Goal: Task Accomplishment & Management: Manage account settings

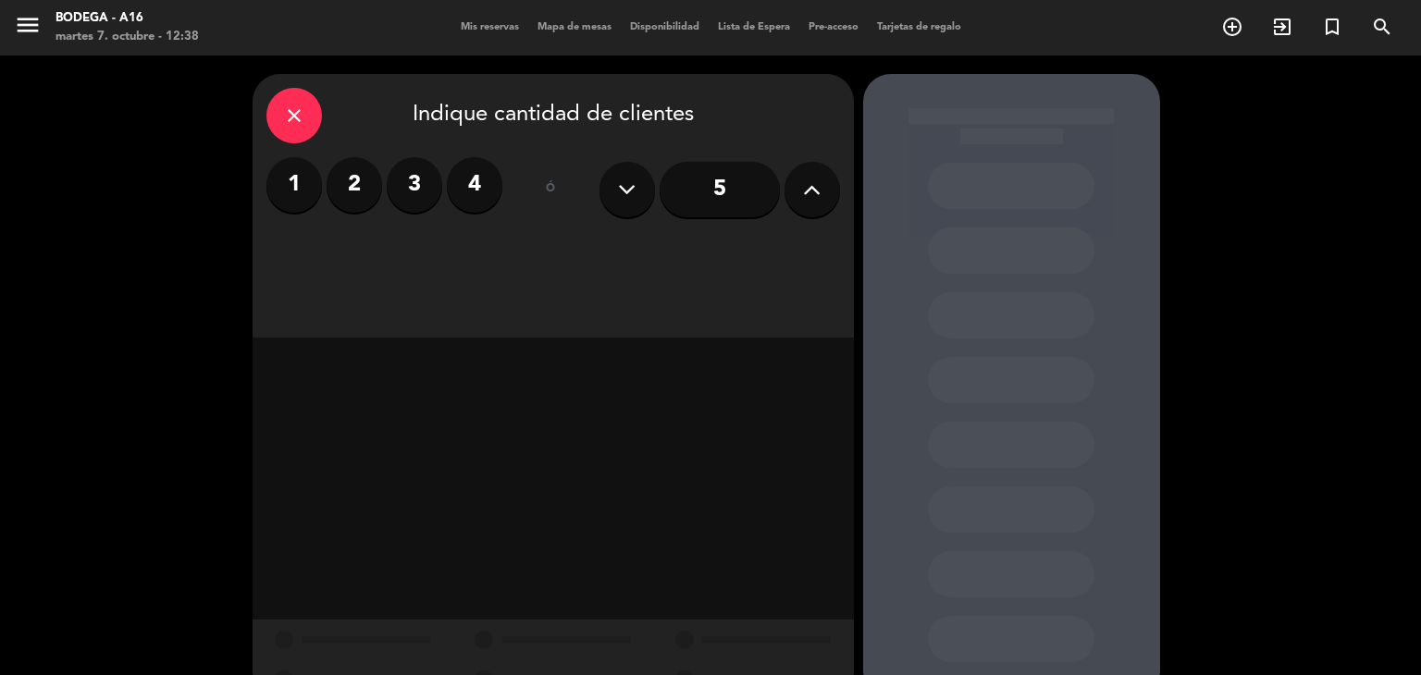
click at [489, 19] on div "Mis reservas Mapa de mesas Disponibilidad Lista de Espera Pre-acceso Tarjetas d…" at bounding box center [710, 27] width 519 height 17
click at [482, 30] on span "Mis reservas" at bounding box center [489, 27] width 77 height 10
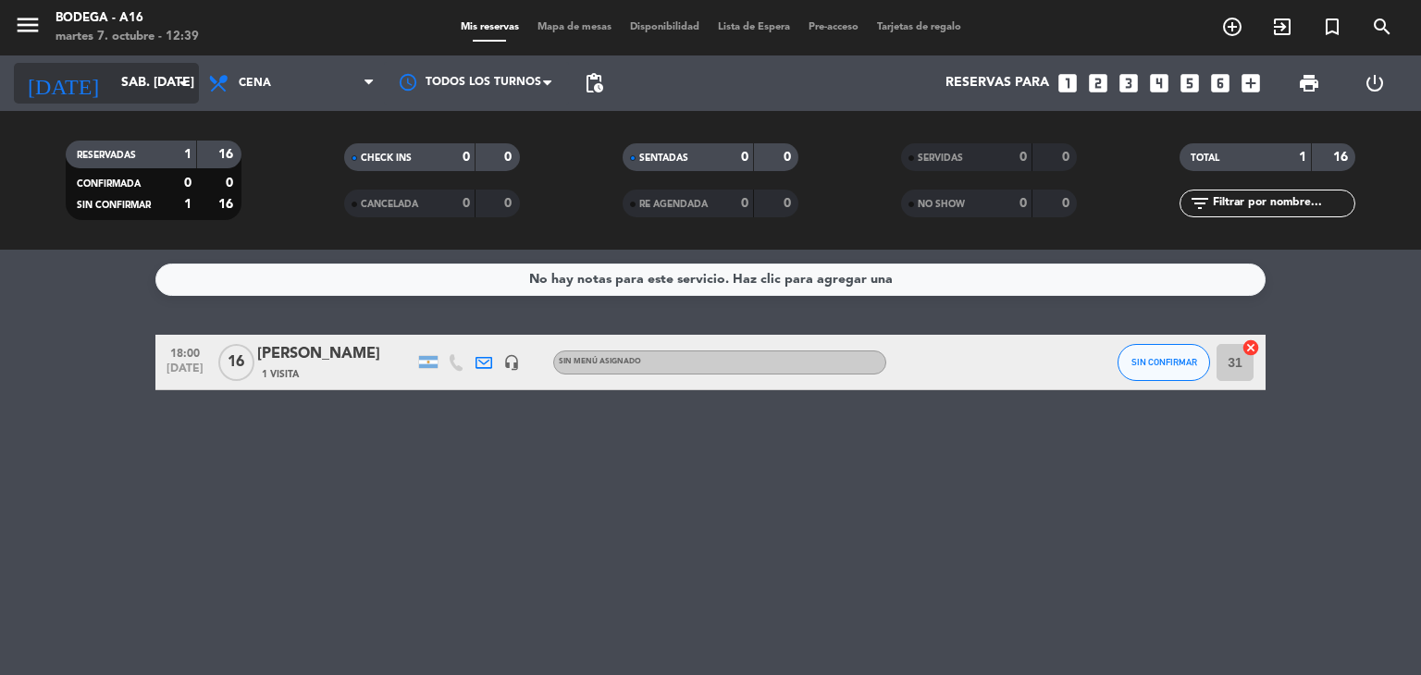
click at [187, 65] on div "[DATE] sáb. [DATE] arrow_drop_down" at bounding box center [106, 83] width 185 height 41
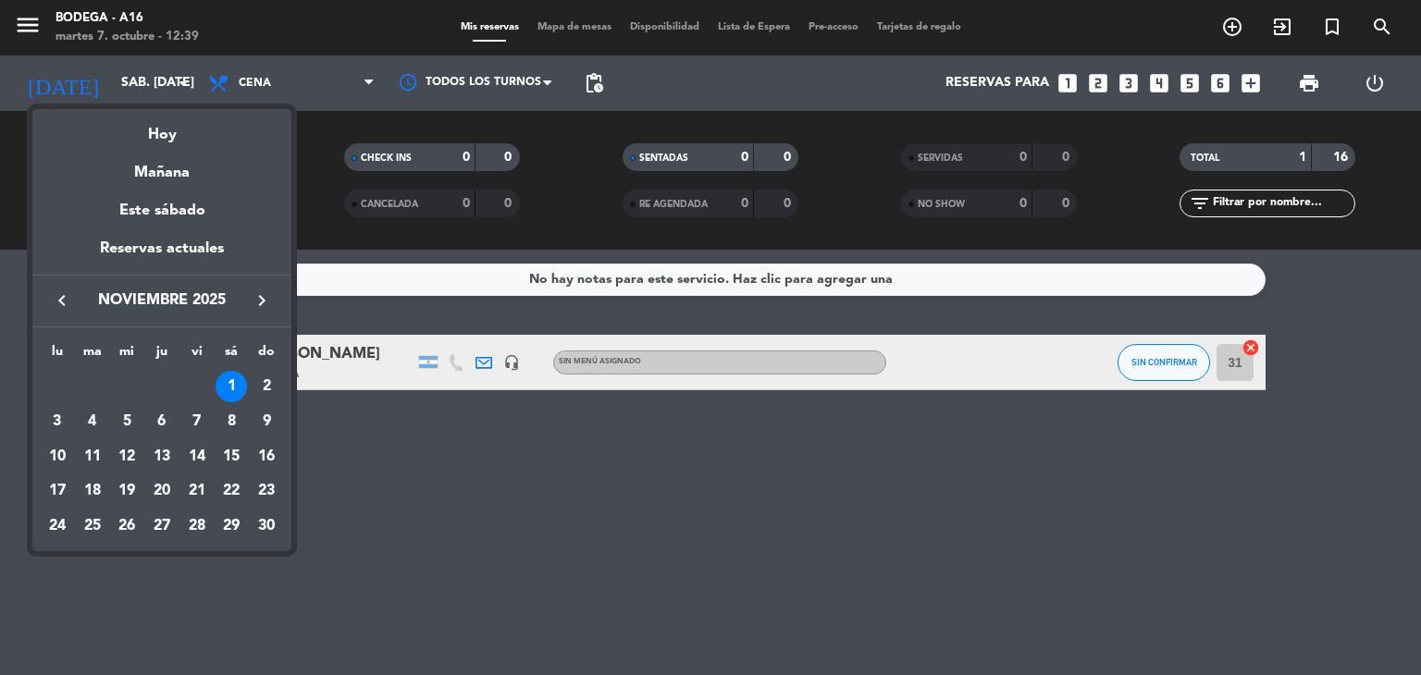
click at [66, 302] on icon "keyboard_arrow_left" at bounding box center [62, 301] width 22 height 22
click at [186, 530] on div "24" at bounding box center [196, 526] width 31 height 31
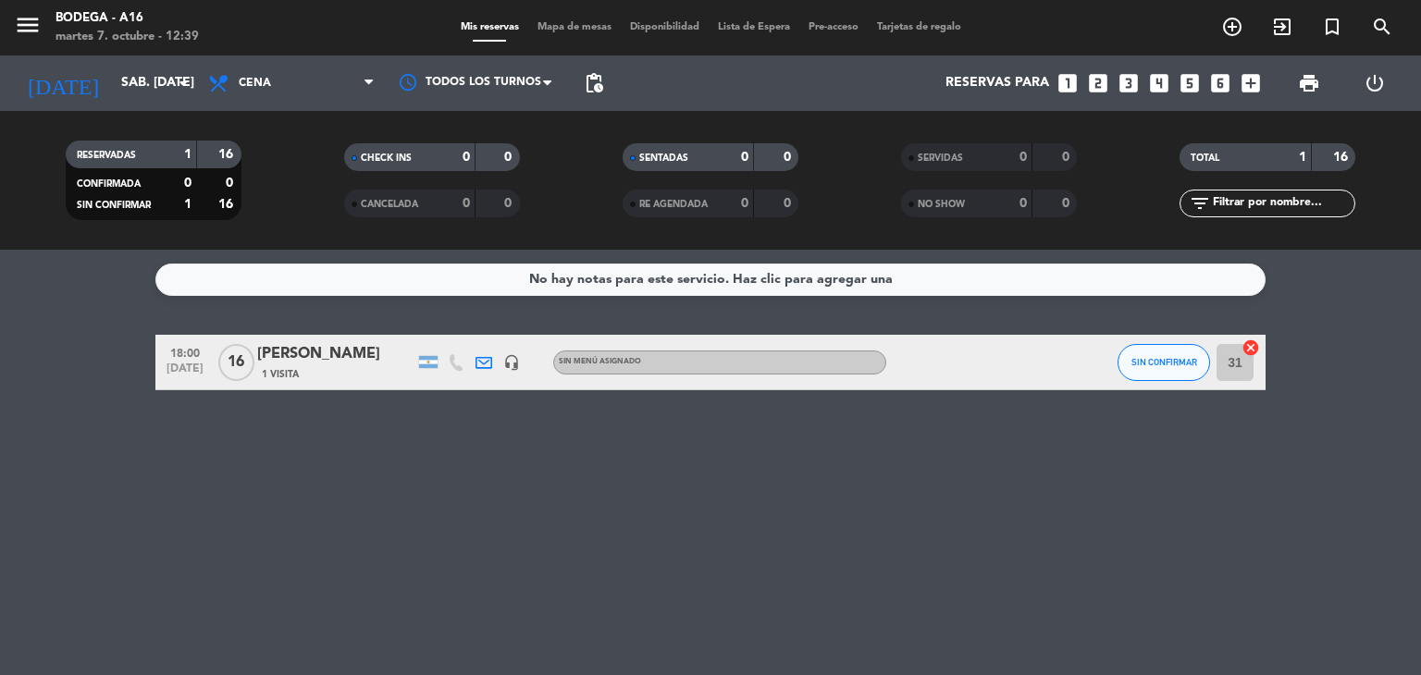
type input "vie. [DATE]"
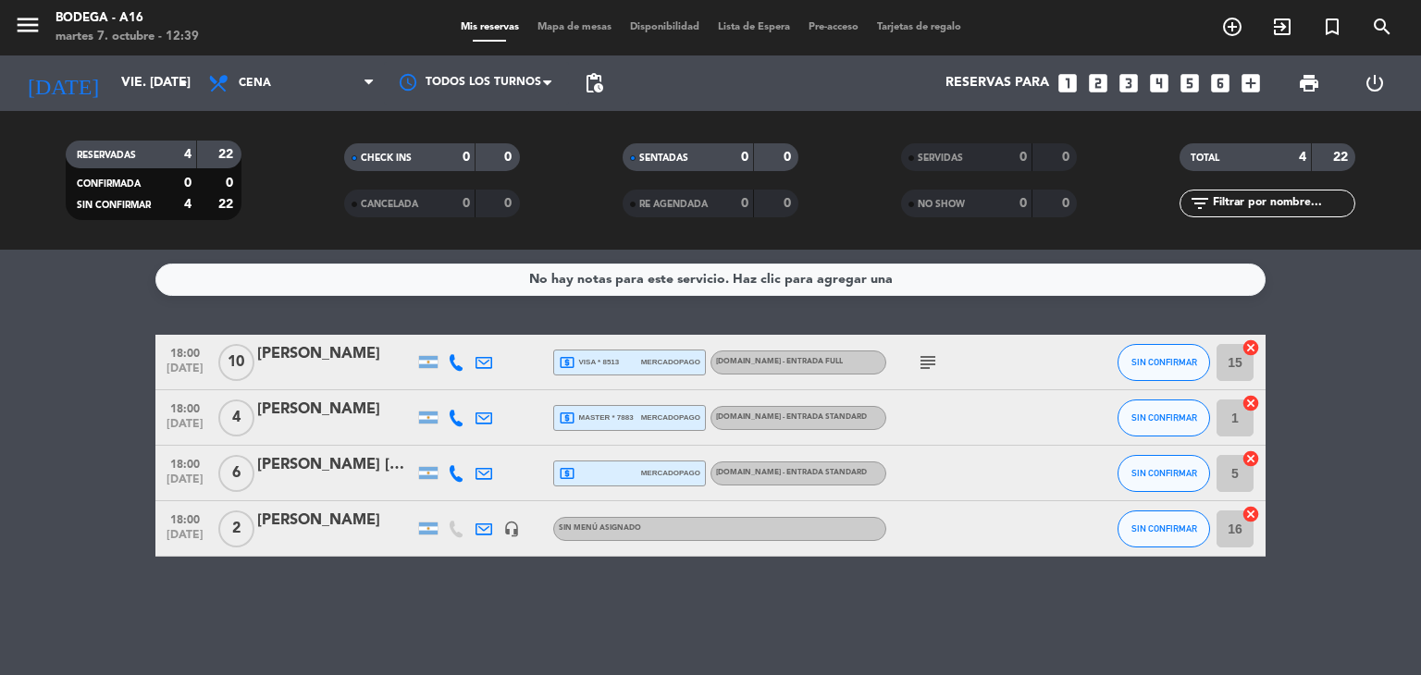
click at [340, 538] on div at bounding box center [335, 541] width 157 height 15
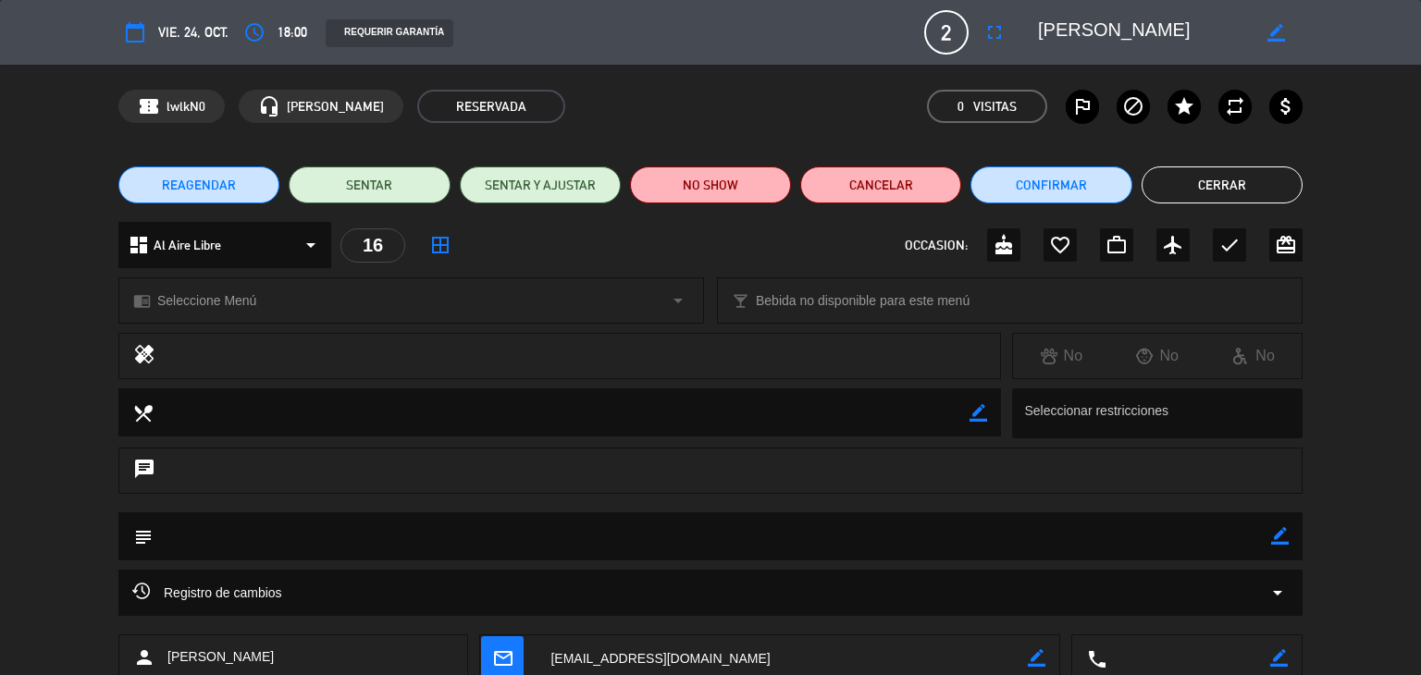
click at [1350, 204] on div "REAGENDAR SENTAR SENTAR Y AJUSTAR NO SHOW Cancelar Confirmar Cerrar" at bounding box center [710, 185] width 1421 height 74
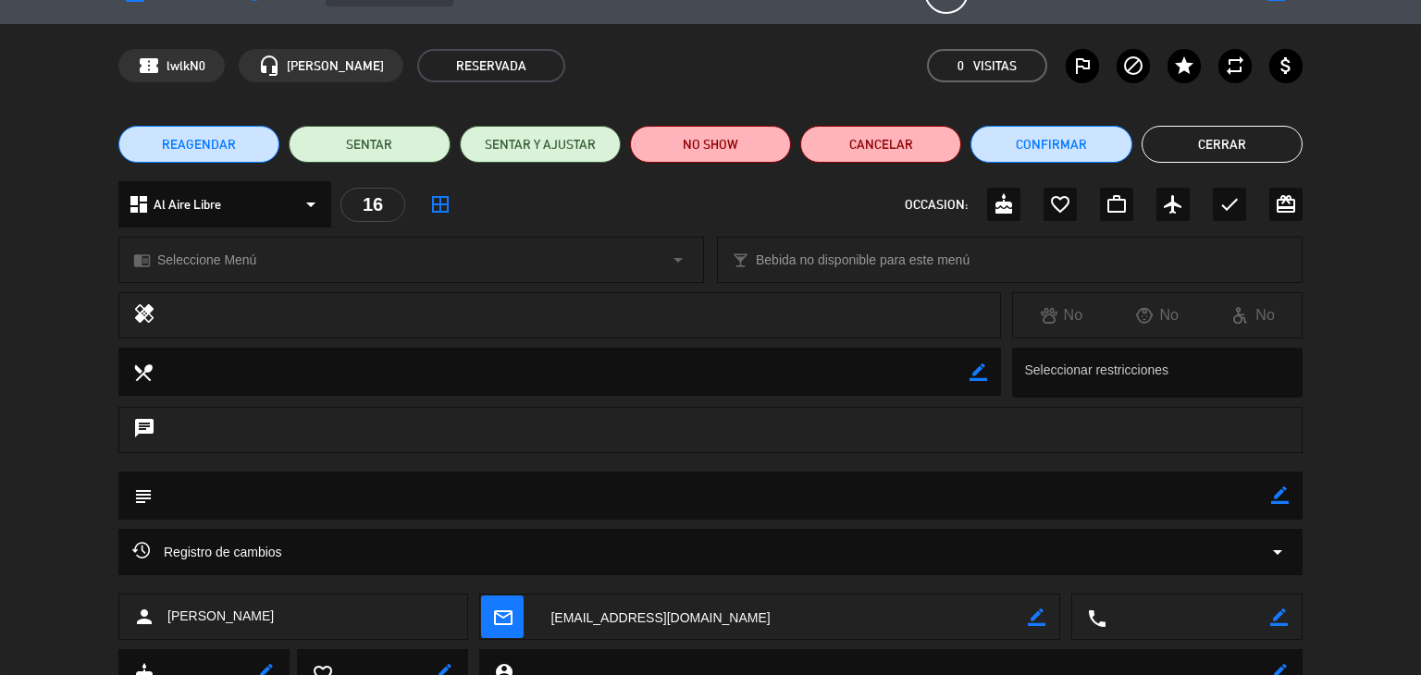
scroll to position [74, 0]
